Goal: Find specific page/section: Find specific page/section

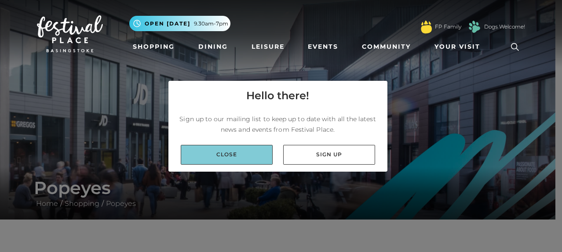
click at [234, 151] on link "Close" at bounding box center [227, 155] width 92 height 20
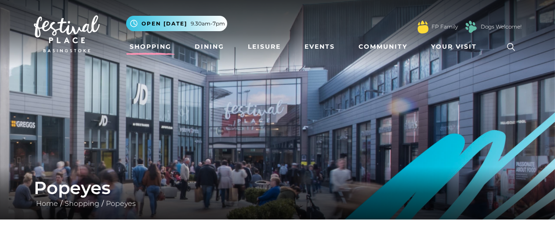
click at [169, 48] on link "Shopping" at bounding box center [150, 47] width 49 height 16
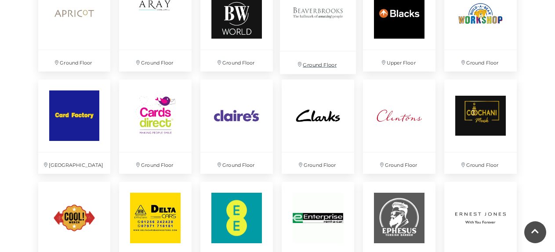
scroll to position [660, 0]
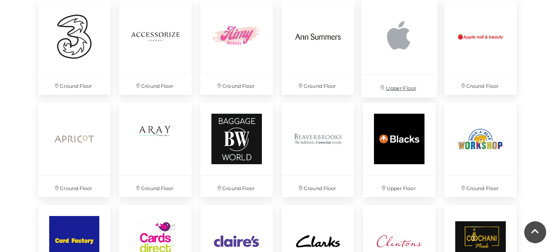
click at [406, 69] on img at bounding box center [400, 36] width 76 height 76
